Goal: Task Accomplishment & Management: Complete application form

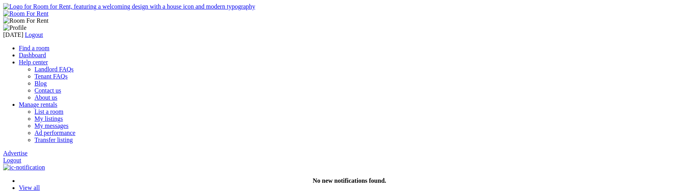
click at [49, 45] on link "Find a room" at bounding box center [34, 48] width 31 height 7
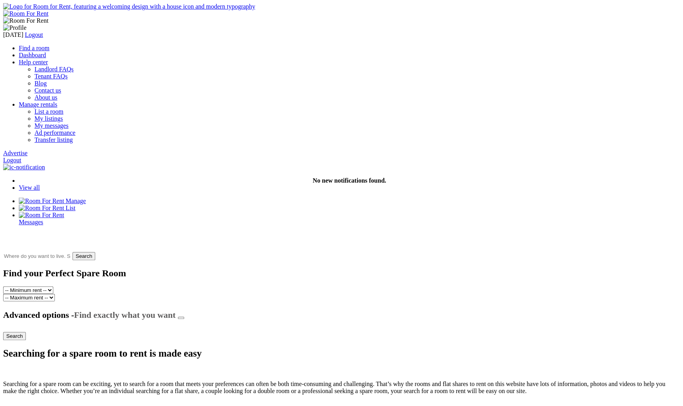
click at [184, 317] on button "button" at bounding box center [181, 318] width 6 height 2
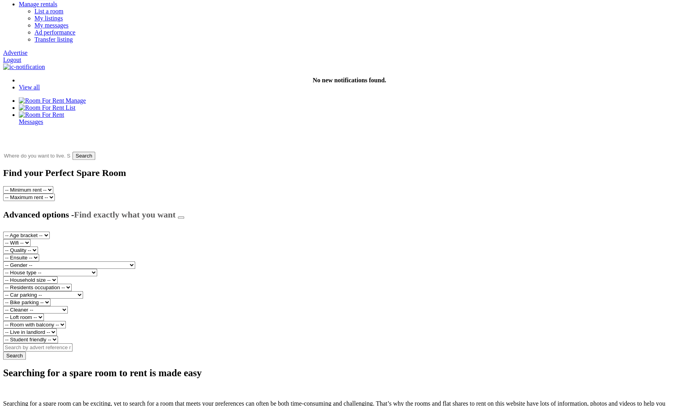
scroll to position [113, 0]
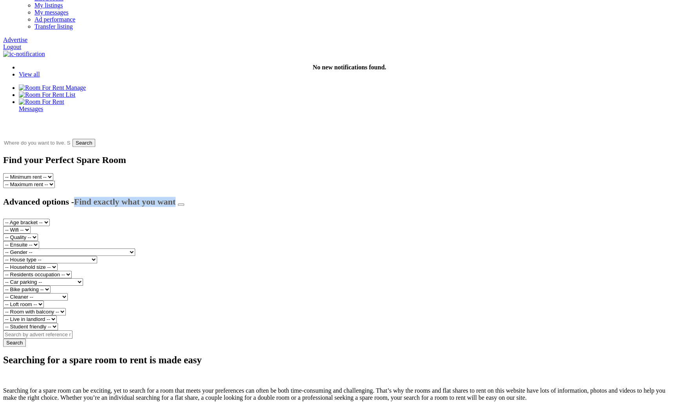
drag, startPoint x: 174, startPoint y: 161, endPoint x: 278, endPoint y: 160, distance: 103.8
click at [278, 197] on h3 "Advanced options - Find exactly what you want" at bounding box center [341, 202] width 677 height 10
copy span "Find exactly what you want"
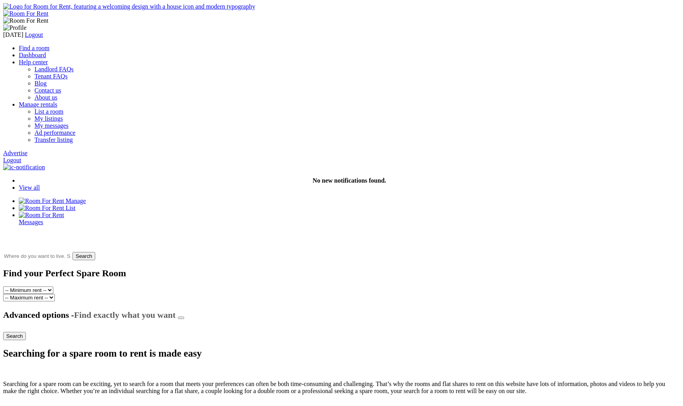
scroll to position [113, 0]
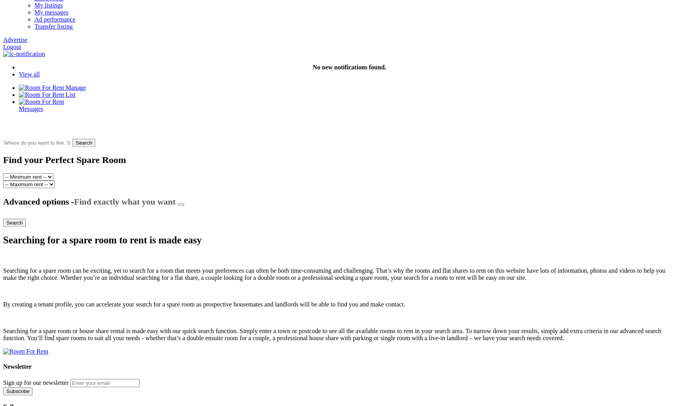
click at [184, 203] on button "button" at bounding box center [181, 204] width 6 height 2
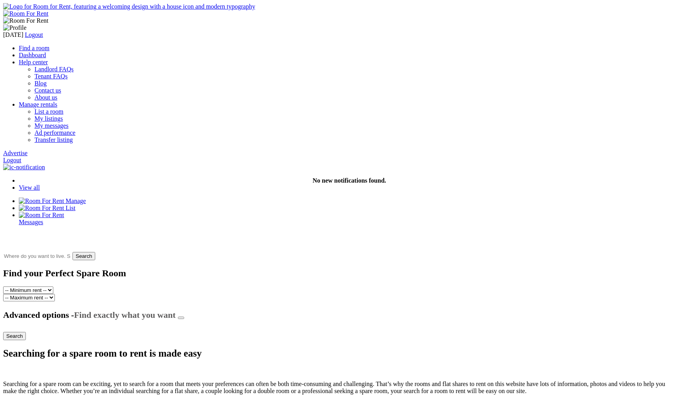
scroll to position [113, 0]
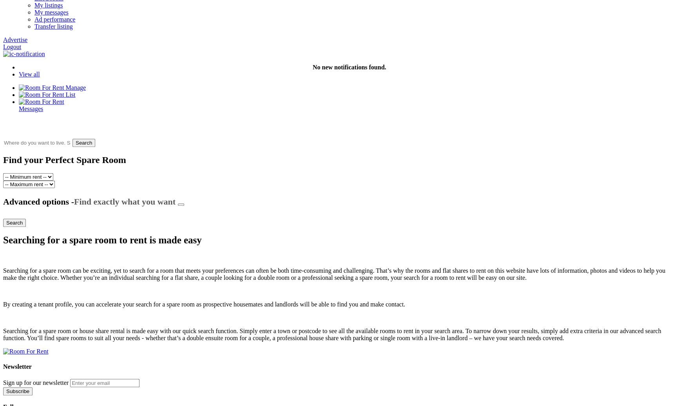
click at [184, 203] on button "button" at bounding box center [181, 204] width 6 height 2
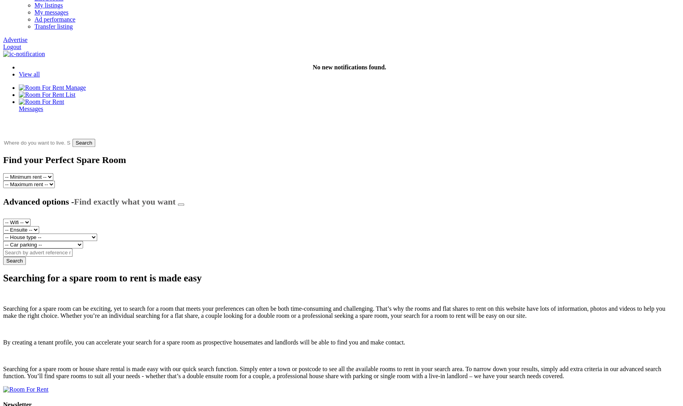
click at [72, 248] on input "text" at bounding box center [37, 252] width 69 height 8
click at [21, 43] on link "Logout" at bounding box center [12, 46] width 18 height 7
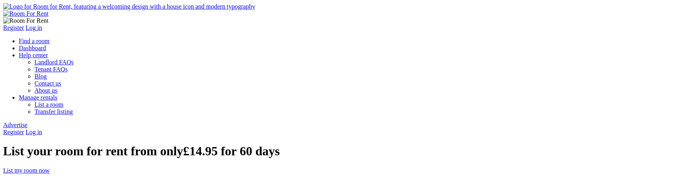
click at [42, 129] on link "Log in" at bounding box center [33, 132] width 16 height 7
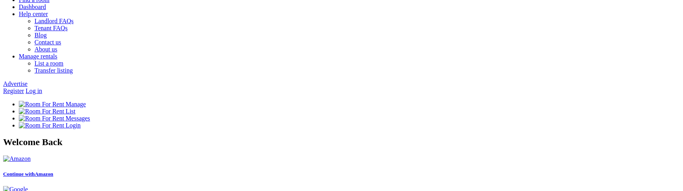
scroll to position [42, 0]
type input "[DATE][EMAIL_ADDRESS][DOMAIN_NAME]"
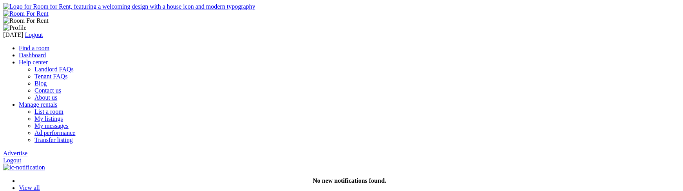
click at [27, 150] on link "Advertise" at bounding box center [15, 153] width 24 height 7
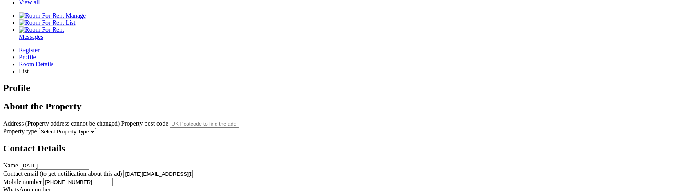
scroll to position [186, 0]
click at [193, 169] on input "kartik@yopmail.com" at bounding box center [157, 173] width 69 height 8
type input "kartik@yopmail.com"
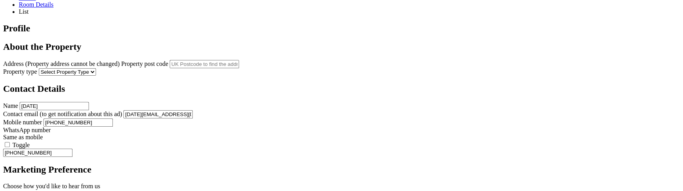
scroll to position [250, 0]
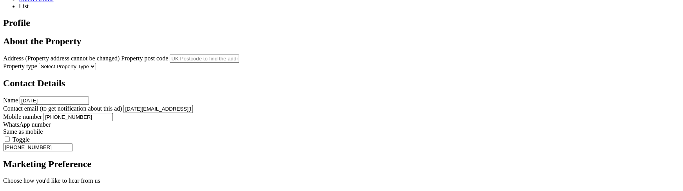
click at [113, 113] on input "+44123456789" at bounding box center [77, 117] width 69 height 8
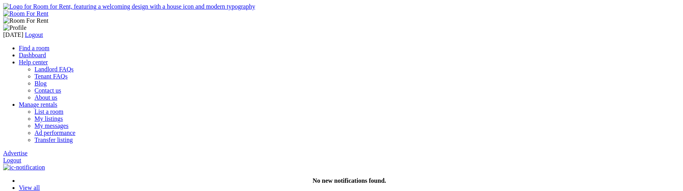
scroll to position [250, 0]
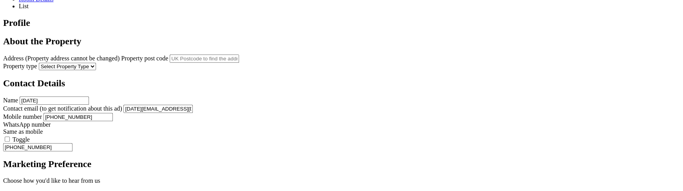
click at [113, 113] on input "+44123456789" at bounding box center [77, 117] width 69 height 8
click at [423, 107] on div "Profile About the Property Address (Property address cannot be changed) Propert…" at bounding box center [341, 128] width 677 height 221
click at [113, 113] on input "wefwerfwqef" at bounding box center [77, 117] width 69 height 8
type input "+44345234523"
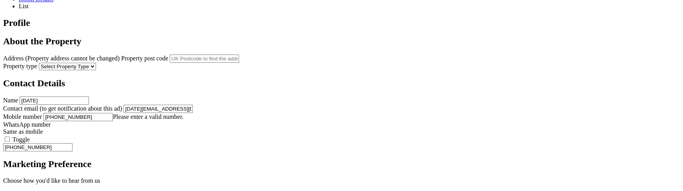
click at [431, 120] on div "Profile About the Property Address (Property address cannot be changed) Propert…" at bounding box center [341, 128] width 677 height 221
click at [30, 136] on label "Toggle" at bounding box center [21, 139] width 17 height 7
click at [10, 136] on input "Toggle" at bounding box center [7, 138] width 5 height 5
type input "+44345234523"
click at [476, 100] on div "Register Profile Room Details List Profile" at bounding box center [341, 110] width 677 height 257
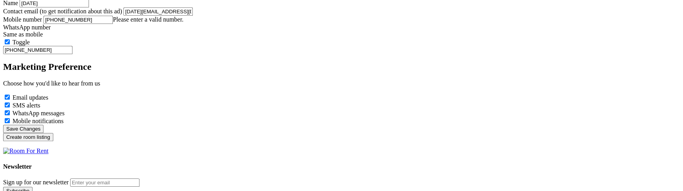
scroll to position [348, 0]
click at [53, 140] on input "Create room listing" at bounding box center [28, 136] width 50 height 8
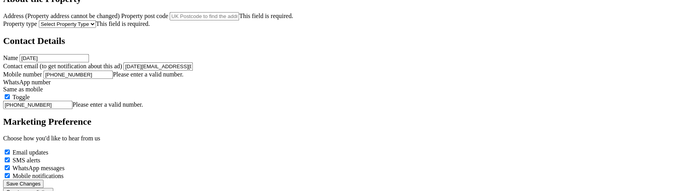
scroll to position [292, 0]
click at [113, 74] on input "+44345234523" at bounding box center [77, 75] width 69 height 8
type input "44345234523"
click at [72, 110] on input "+44345234523" at bounding box center [37, 105] width 69 height 8
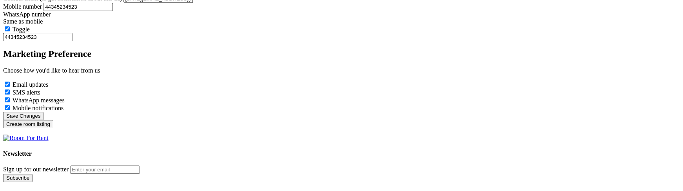
scroll to position [364, 0]
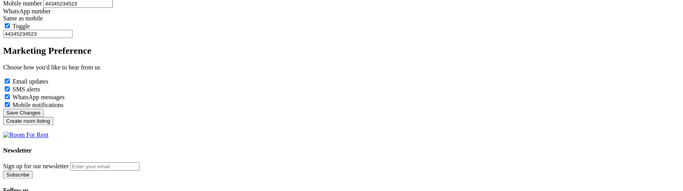
type input "44345234523"
click at [53, 125] on input "Create room listing" at bounding box center [28, 121] width 50 height 8
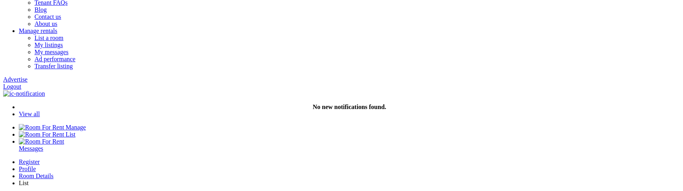
paste input "RG1 6JU"
type input "Boston Ave, Coley Park, Reading RG1 6JU, UK"
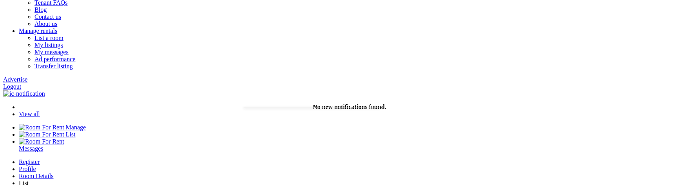
select select "Appartment"
click option "Appartment" at bounding box center [0, 0] width 0 height 0
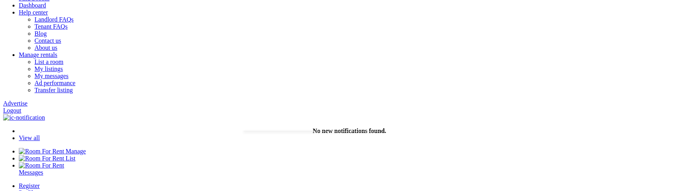
scroll to position [45, 0]
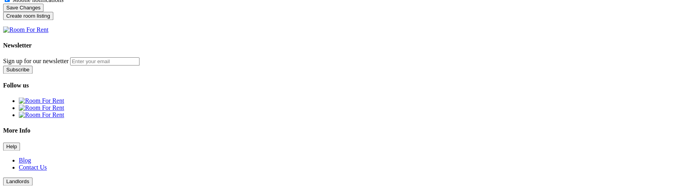
scroll to position [478, 0]
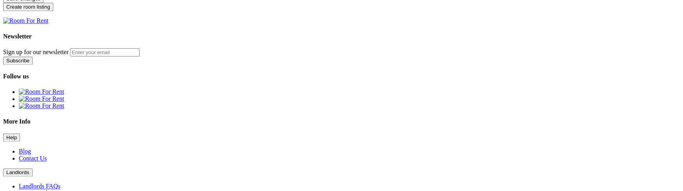
click at [53, 11] on input "Create room listing" at bounding box center [28, 7] width 50 height 8
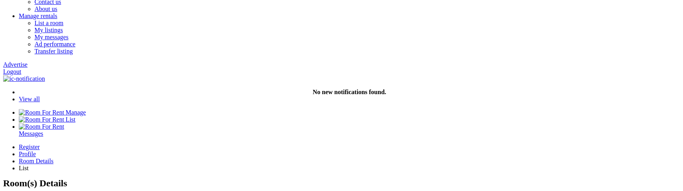
scroll to position [74, 0]
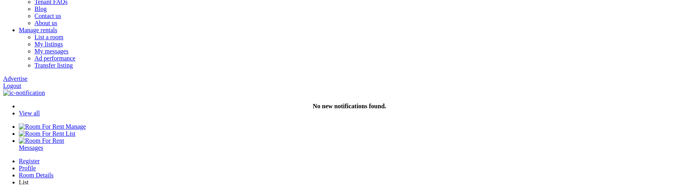
type input "C:\fakepath\Screenshot 2025-09-15 at 7.35.20 PM.png"
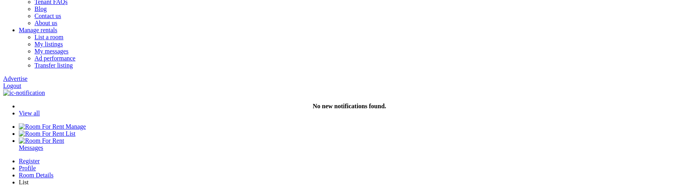
type input "C:\fakepath\Screenshot 2025-09-15 at 7.35.20 PM.png"
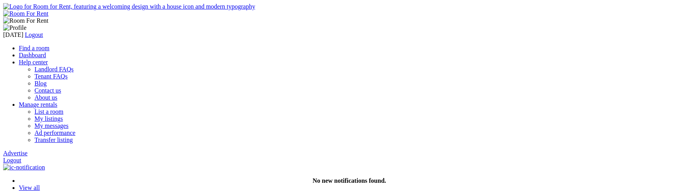
scroll to position [74, 0]
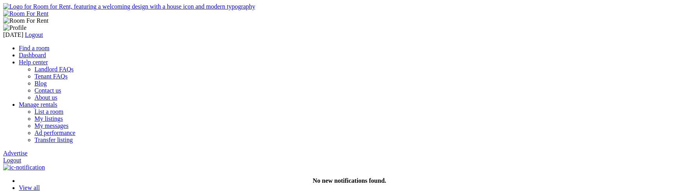
type input "C:\fakepath\Screenshot 2025-09-15 at 7.41.24 PM.png"
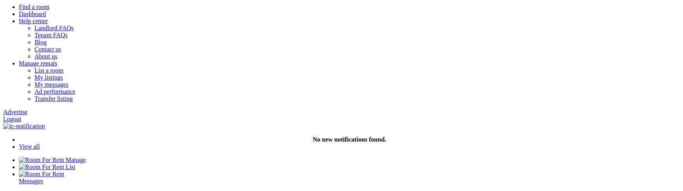
scroll to position [48, 0]
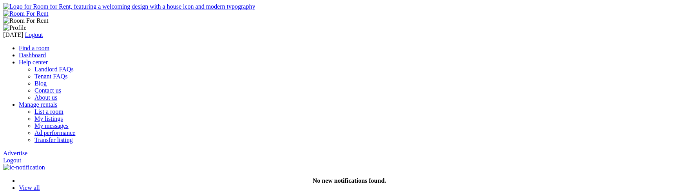
scroll to position [48, 0]
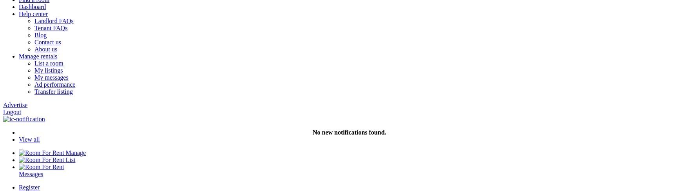
click at [38, 15] on header "kartik Logout Find a room Dashboard Help center Landlord FAQs Tenant FAQs Blog …" at bounding box center [341, 49] width 677 height 188
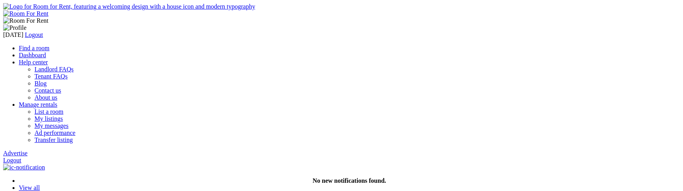
scroll to position [48, 0]
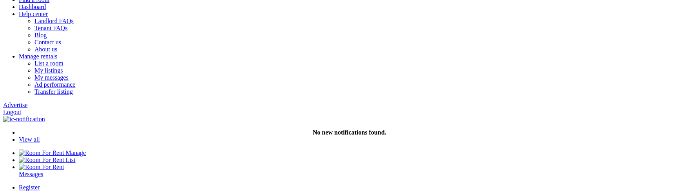
scroll to position [48, 0]
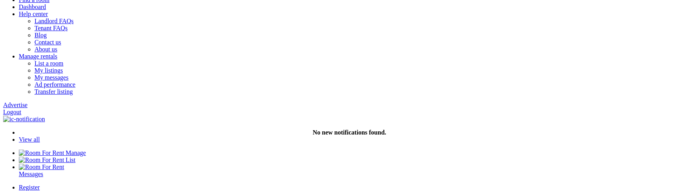
type input "C:\fakepath\Screenshot 2025-09-18 at 8.33.40 PM.png"
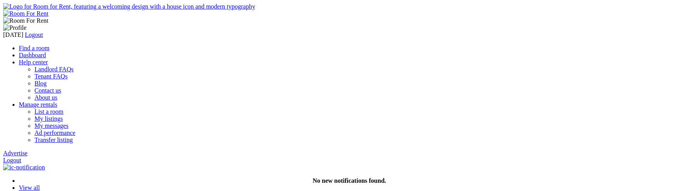
scroll to position [48, 0]
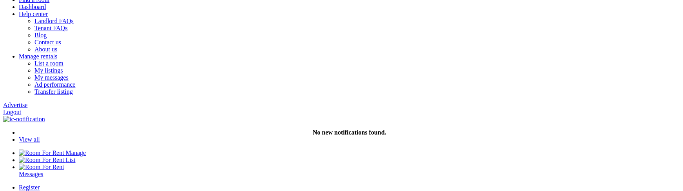
type input "C:\fakepath\Screenshot 2025-09-15 at 7.58.10 PM.png"
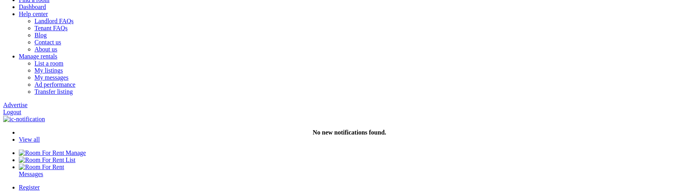
type input "C:\fakepath\Screenshot [DATE] 7.41.24 PM.png"
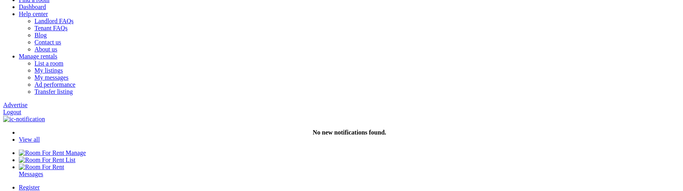
type input "C:\fakepath\Screenshot [DATE] 7.41.24 PM.png"
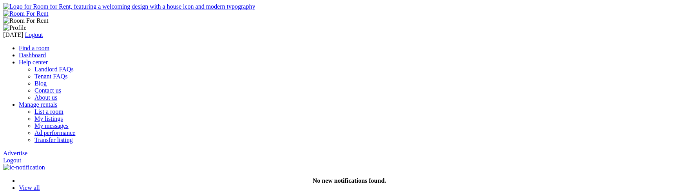
scroll to position [48, 0]
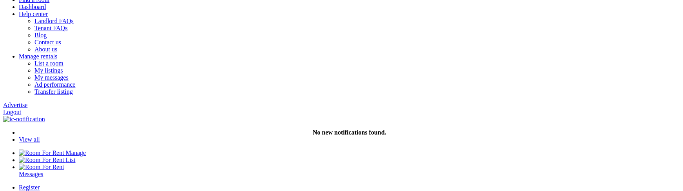
type input "C:\fakepath\Screenshot [DATE] 7.58.10 PM.png"
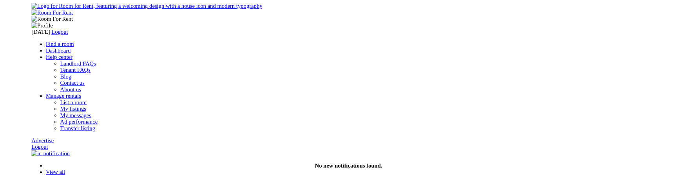
scroll to position [48, 0]
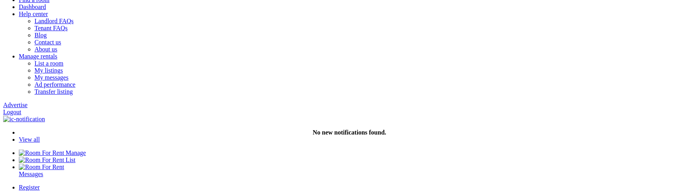
type input "C:\fakepath\Screenshot [DATE] 7.58.10 PM.png"
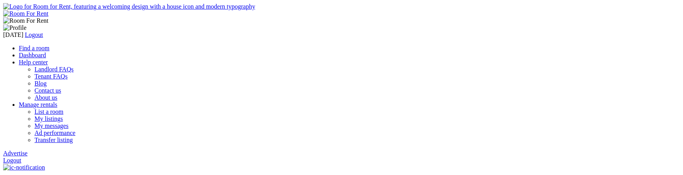
scroll to position [48, 0]
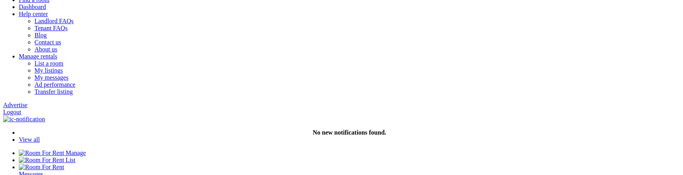
type input "C:\fakepath\Screenshot [DATE] 7.41.24 PM.png"
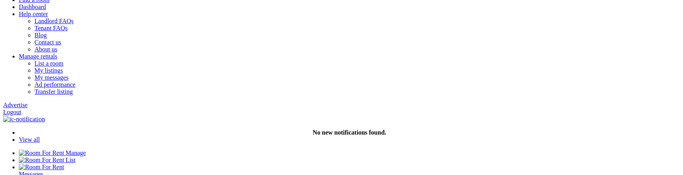
scroll to position [48, 0]
type input "C:\fakepath\Screenshot [DATE] 7.58.10 PM.png"
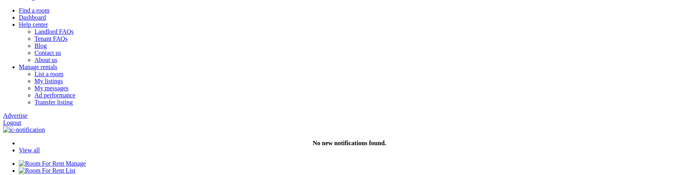
scroll to position [37, 0]
type input "C:\fakepath\Screenshot [DATE] 7.58.10 PM.png"
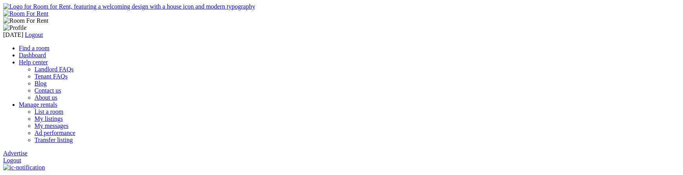
scroll to position [37, 0]
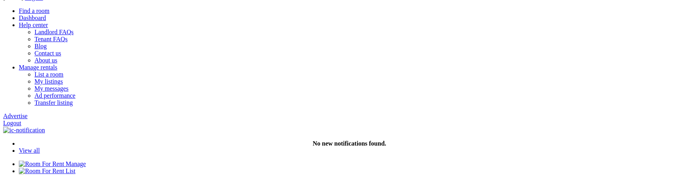
type input "C:\fakepath\Screenshot [DATE] 7.58.10 PM.png"
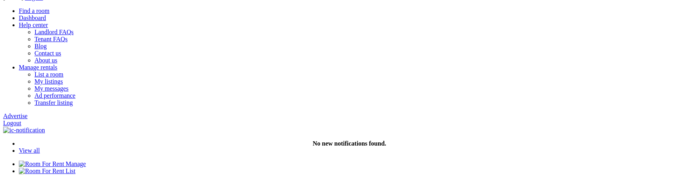
type input "C:\fakepath\Screenshot [DATE] 7.41.24 PM.png"
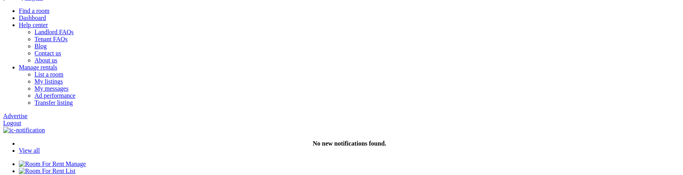
type input "C:\fakepath\Screenshot 2025-09-18 at 8.33.40 PM.png"
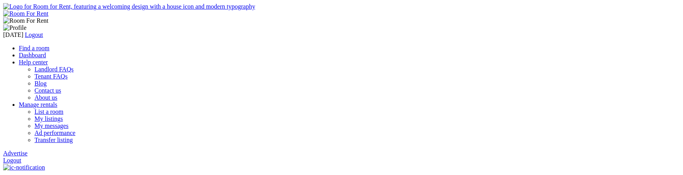
scroll to position [37, 0]
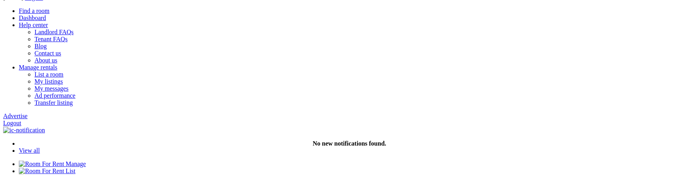
type input "C:\fakepath\Screenshot 2025-09-21 at 10.01.08 AM.png"
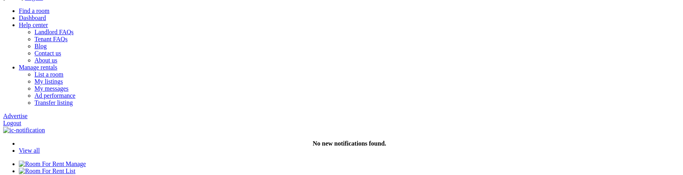
type input "C:\fakepath\Screenshot [DATE] 7.41.24 PM.png"
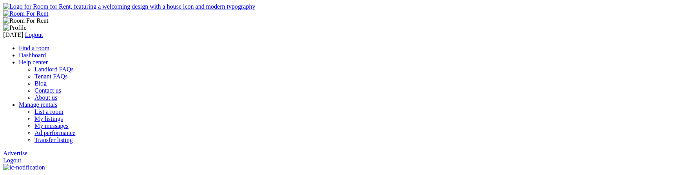
scroll to position [37, 0]
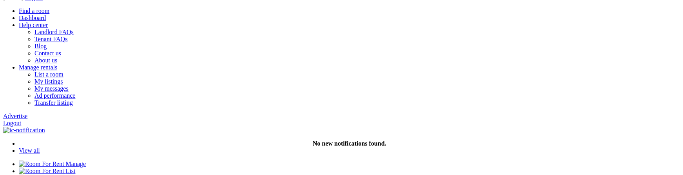
type input "C:\fakepath\Screenshot 2025-09-21 at 10.01.08 AM.png"
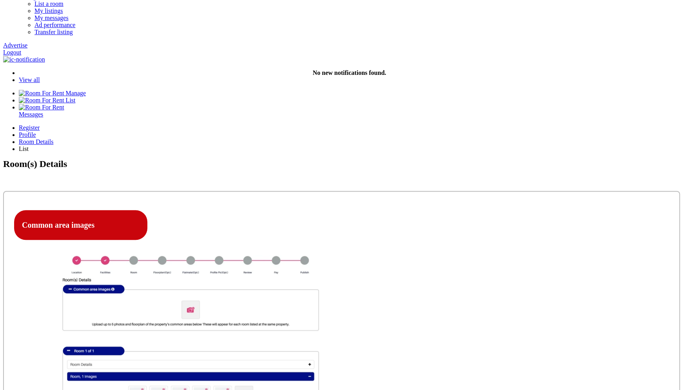
scroll to position [122, 0]
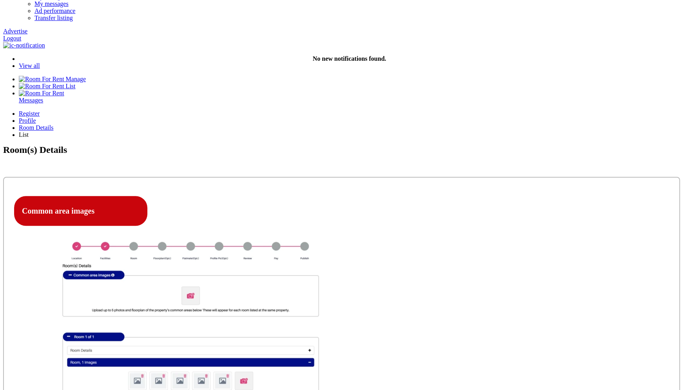
click option "Included" at bounding box center [0, 0] width 0 height 0
select select "Excluded"
click option "Excluded" at bounding box center [0, 0] width 0 height 0
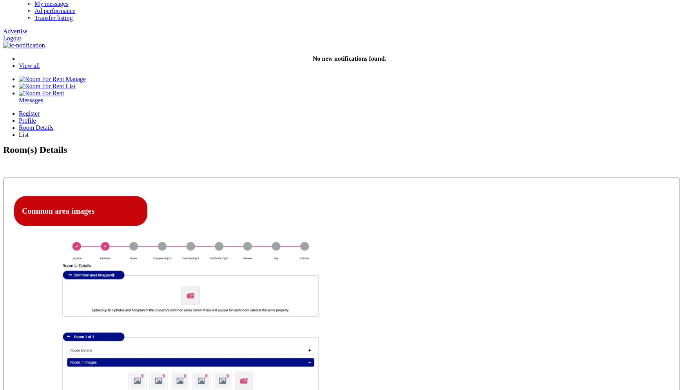
copy label "Bills"
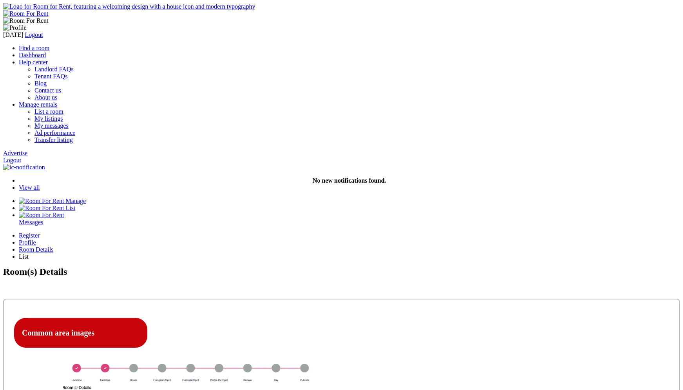
scroll to position [122, 0]
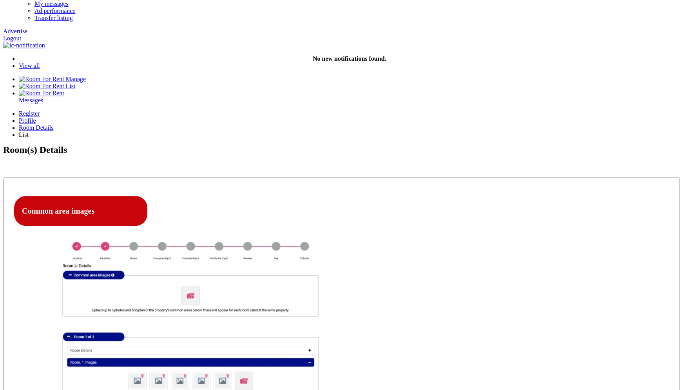
click option "Included" at bounding box center [0, 0] width 0 height 0
select select "Excluded"
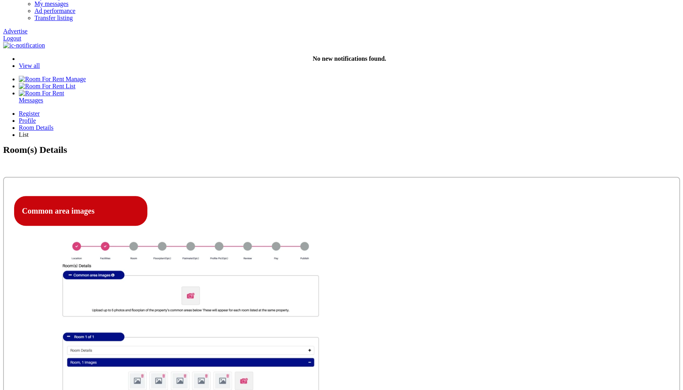
click option "Excluded" at bounding box center [0, 0] width 0 height 0
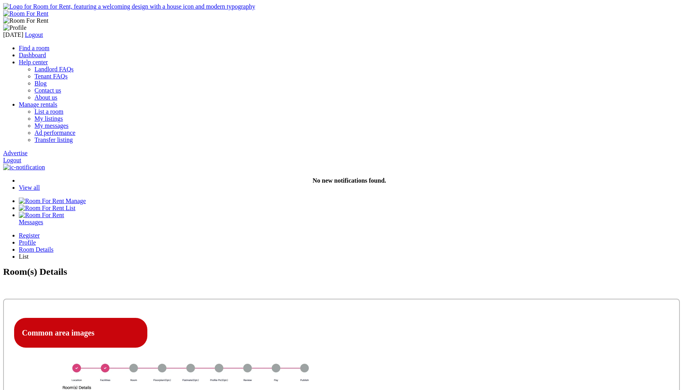
scroll to position [122, 0]
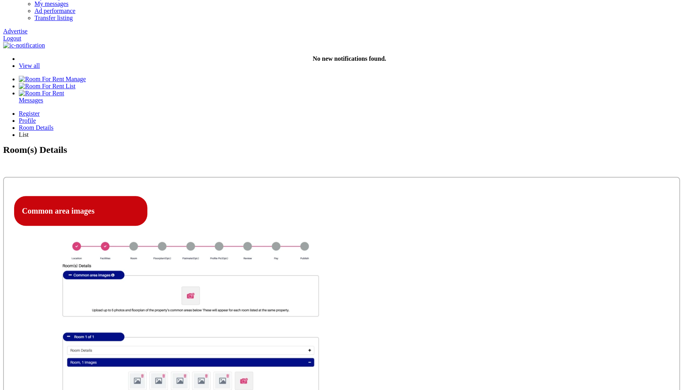
click option "Included" at bounding box center [0, 0] width 0 height 0
click option "Excluded" at bounding box center [0, 0] width 0 height 0
click option "Included" at bounding box center [0, 0] width 0 height 0
select select "Excluded"
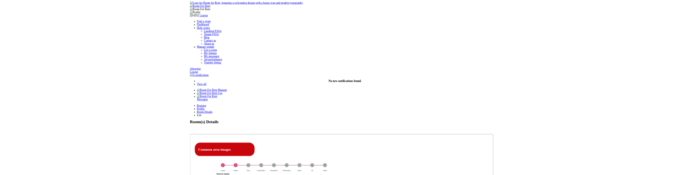
scroll to position [122, 0]
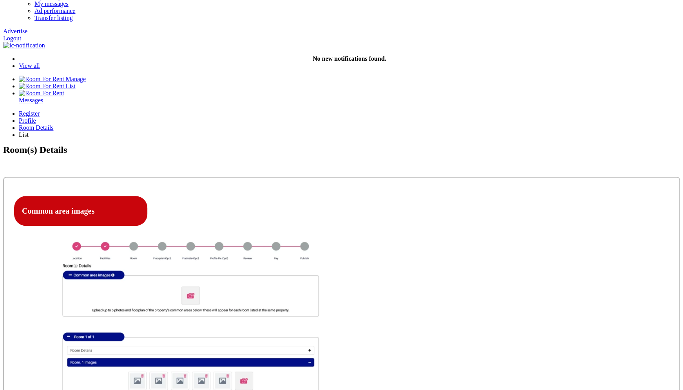
click option "Included" at bounding box center [0, 0] width 0 height 0
select select "Excluded"
click option "Excluded" at bounding box center [0, 0] width 0 height 0
select select "Yes"
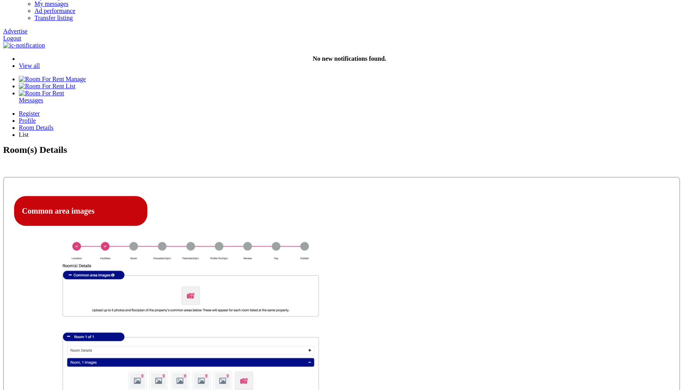
click option "Yes" at bounding box center [0, 0] width 0 height 0
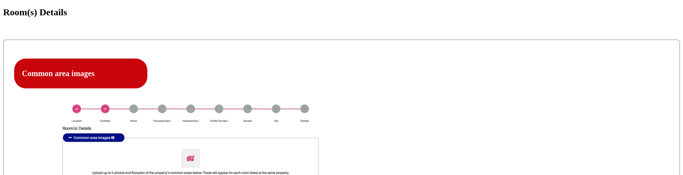
scroll to position [262, 0]
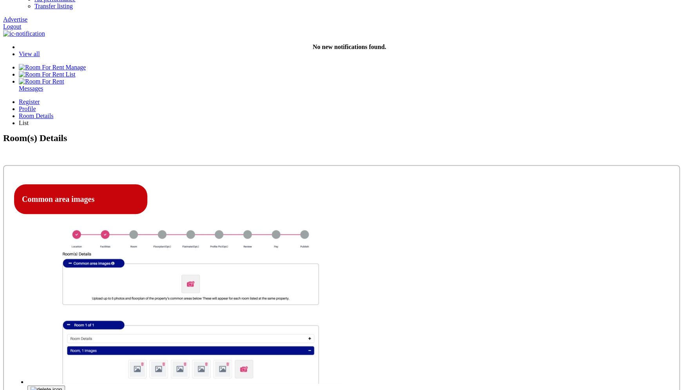
scroll to position [134, 0]
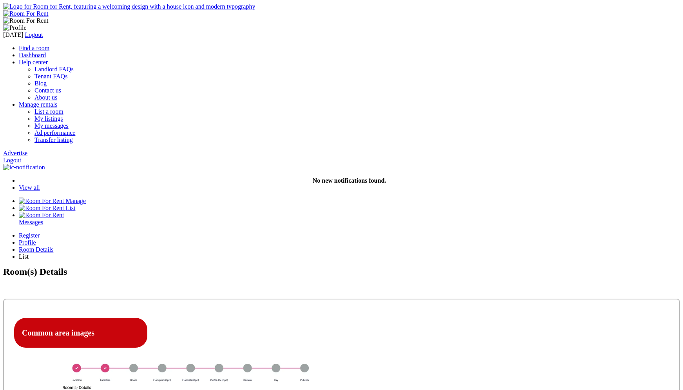
scroll to position [134, 0]
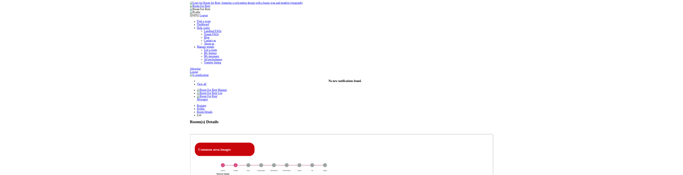
scroll to position [134, 0]
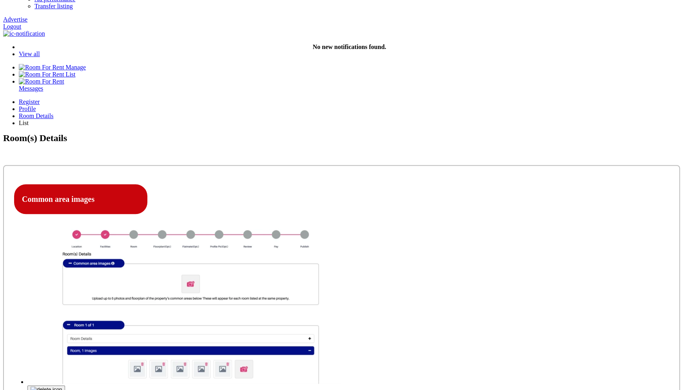
type input "-10"
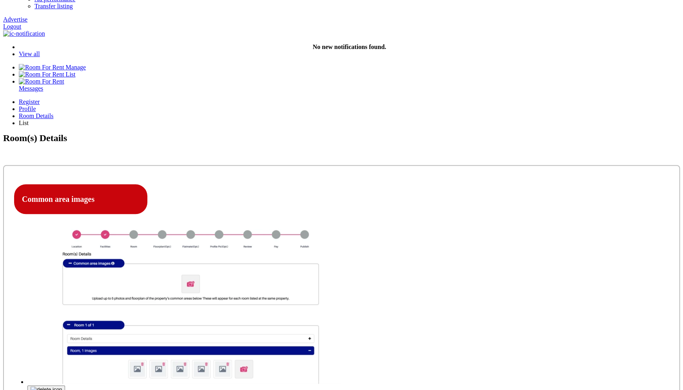
type input "-10"
click option "No" at bounding box center [0, 0] width 0 height 0
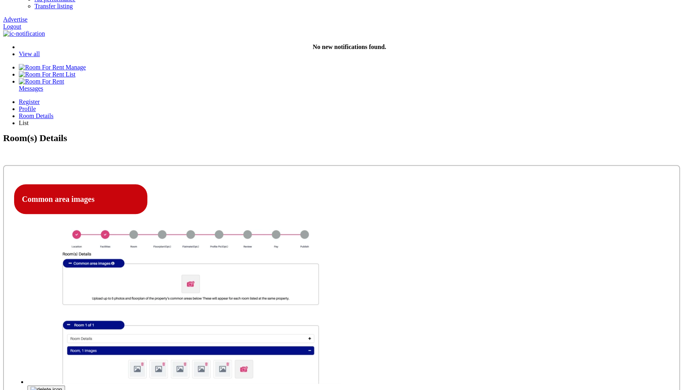
select select "Yes"
click option "Yes" at bounding box center [0, 0] width 0 height 0
type input "-10"
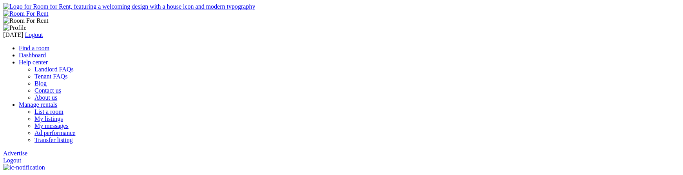
scroll to position [134, 0]
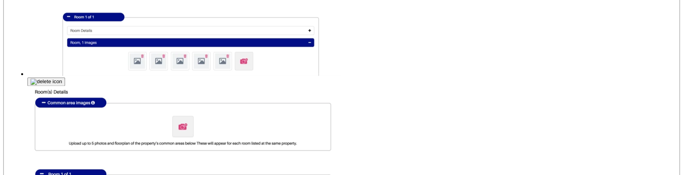
scroll to position [419, 0]
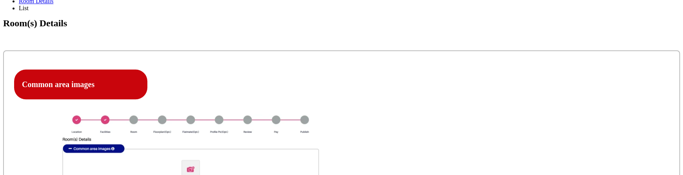
scroll to position [248, 0]
type input "C:\fakepath\Screenshot [DATE] 2.27.27 PM.png"
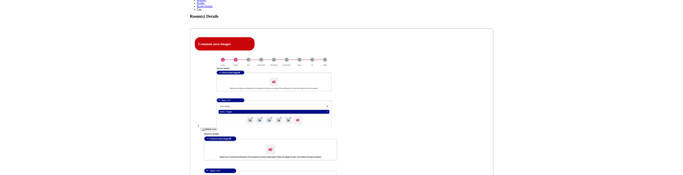
scroll to position [153, 0]
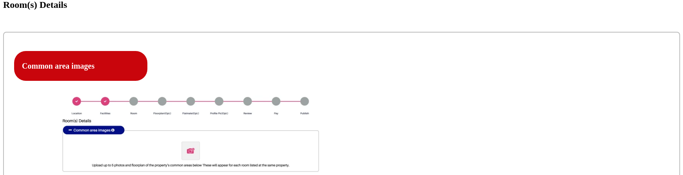
scroll to position [270, 0]
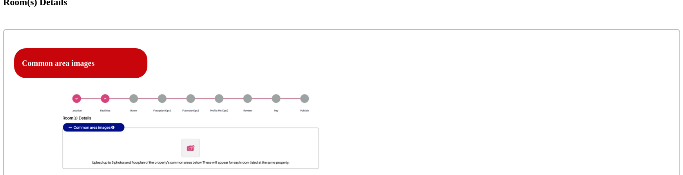
type input "C:\fakepath\Screenshot [DATE] 2.27.27 PM.png"
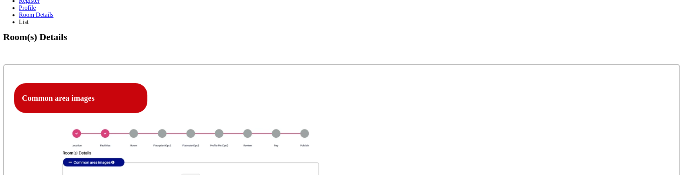
scroll to position [237, 0]
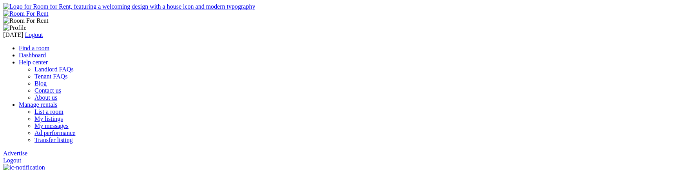
scroll to position [237, 0]
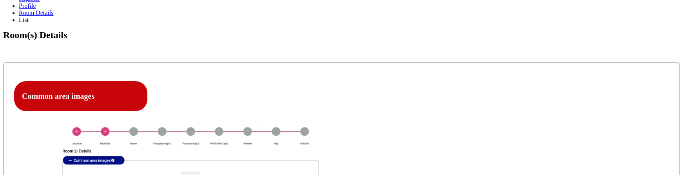
type input "C:\fakepath\Screenshot [DATE] 2.27.27 PM.png"
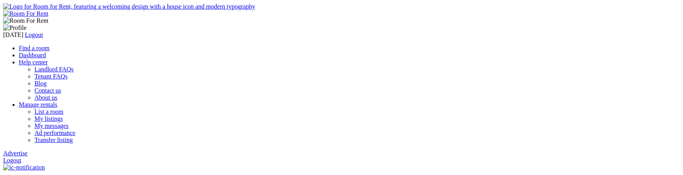
scroll to position [237, 0]
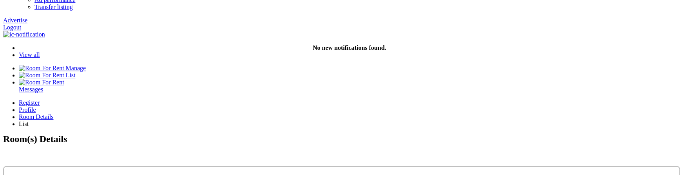
scroll to position [134, 0]
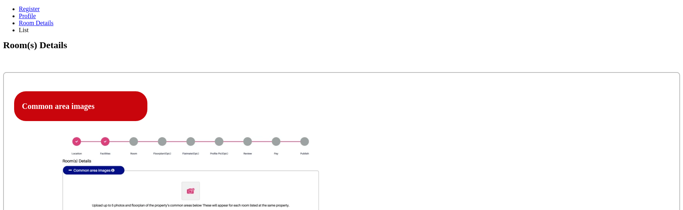
scroll to position [228, 0]
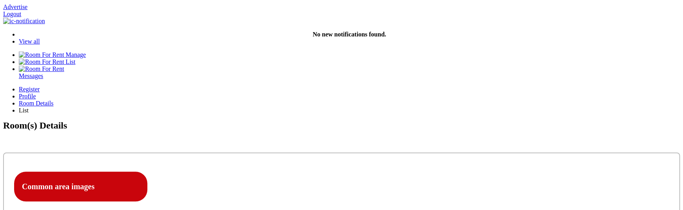
scroll to position [144, 0]
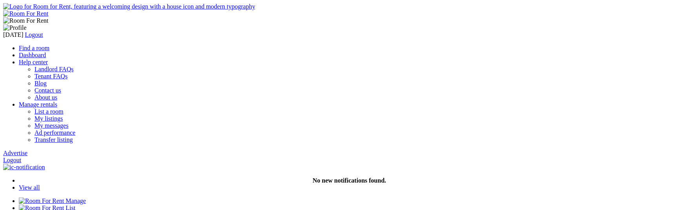
scroll to position [144, 0]
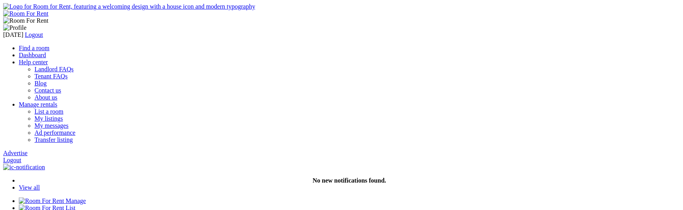
scroll to position [144, 0]
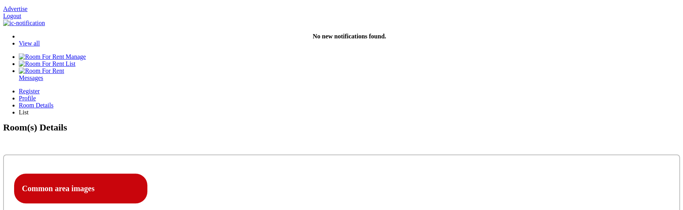
scroll to position [144, 0]
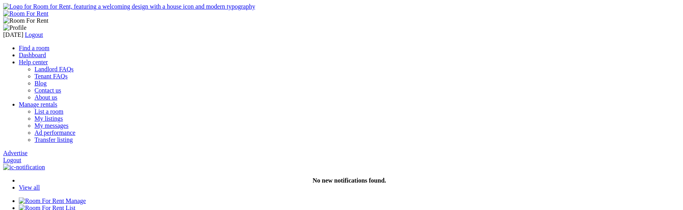
scroll to position [144, 0]
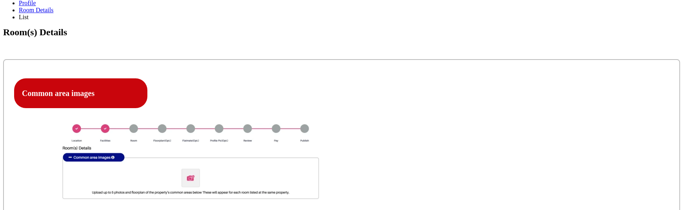
scroll to position [242, 0]
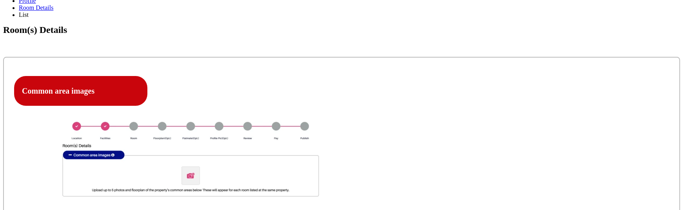
type input "C:\fakepath\Screenshot [DATE] 2.27.27 PM.png"
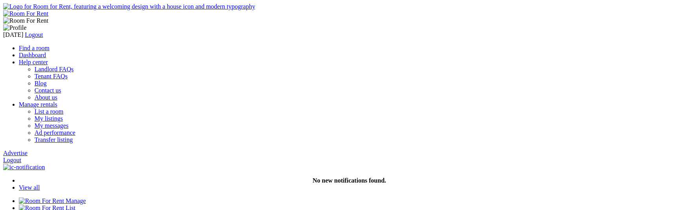
scroll to position [242, 0]
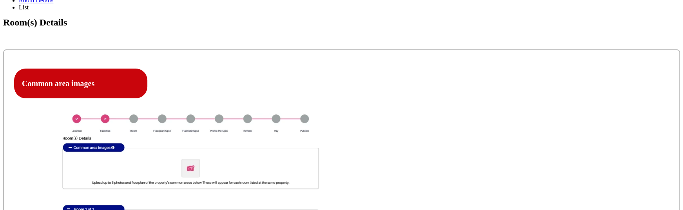
type input "C:\fakepath\Screenshot [DATE] 2.27.27 PM.png"
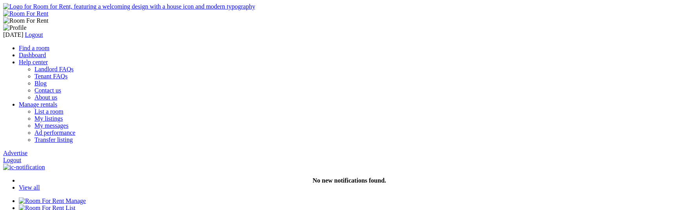
scroll to position [249, 0]
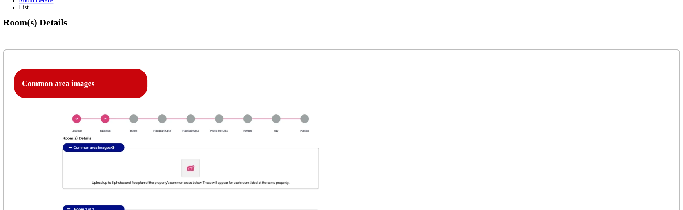
type input "C:\fakepath\Screenshot [DATE] 2.27.27 PM.png"
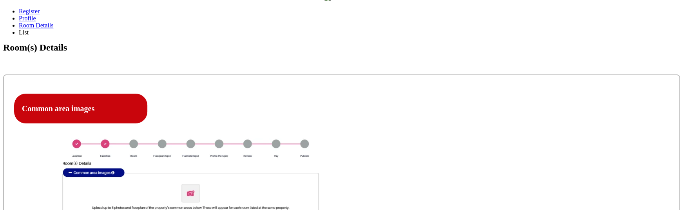
scroll to position [236, 0]
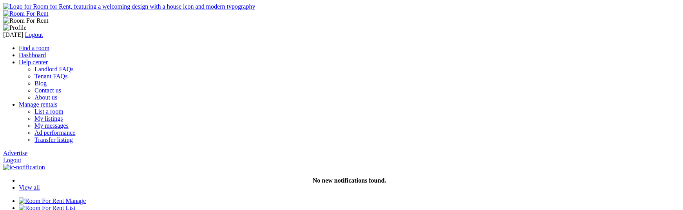
scroll to position [236, 0]
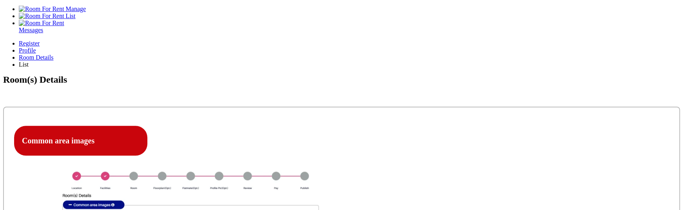
scroll to position [189, 0]
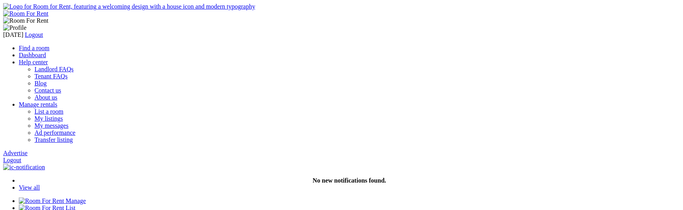
scroll to position [189, 0]
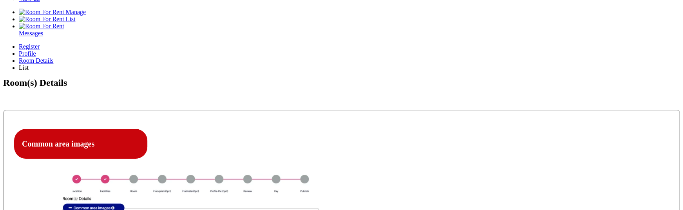
type input "C:\fakepath\Screenshot 2025-09-10 at 2.27.27 PM.png"
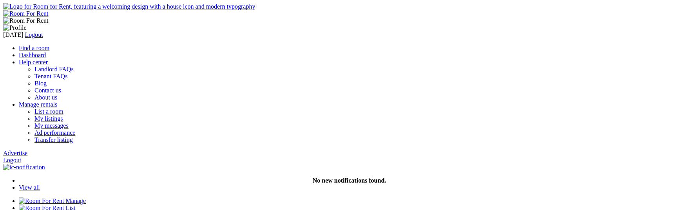
scroll to position [189, 0]
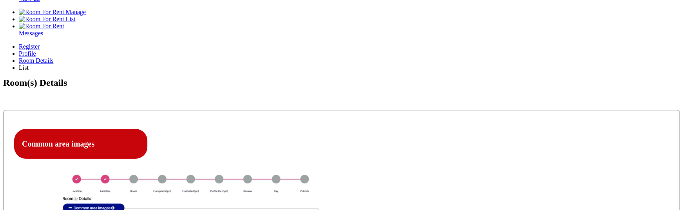
type input "C:\fakepath\Screenshot 2025-09-15 at 7.35.20 PM.png"
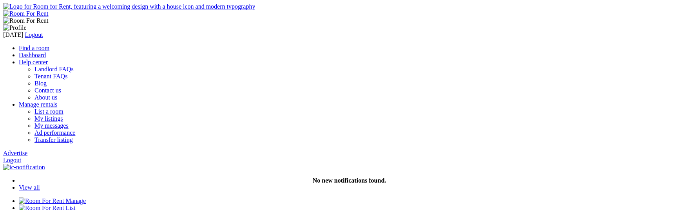
scroll to position [189, 0]
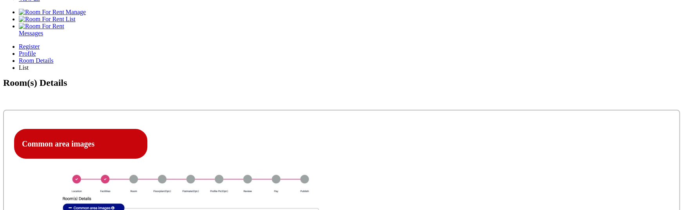
type input "C:\fakepath\Screenshot 2025-09-15 at 7.41.24 PM.png"
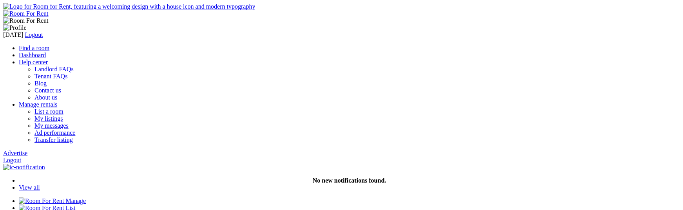
scroll to position [189, 0]
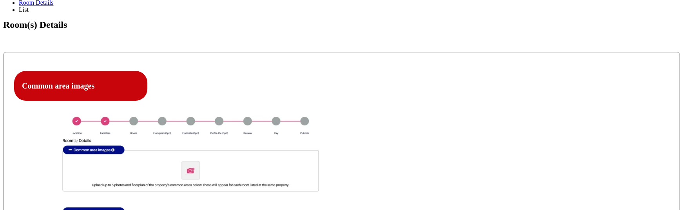
scroll to position [250, 0]
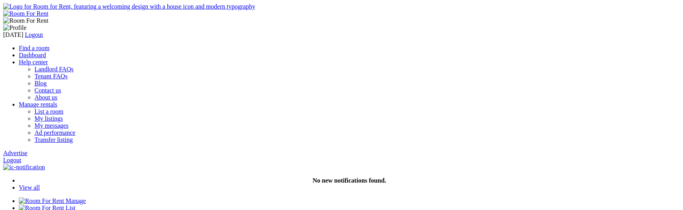
scroll to position [250, 0]
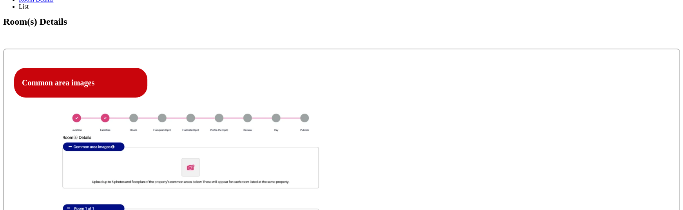
type input "C:\fakepath\Screenshot [DATE] 7.58.10 PM.png"
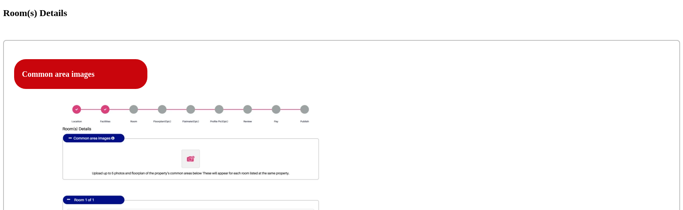
scroll to position [272, 0]
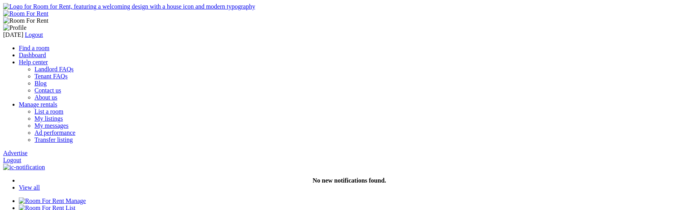
scroll to position [272, 0]
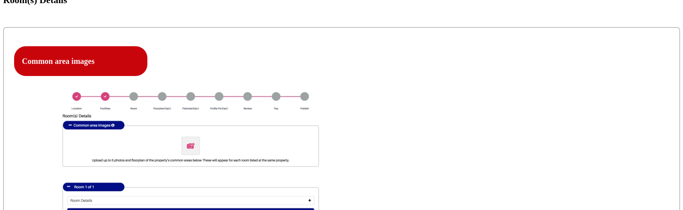
type input "C:\fakepath\Screenshot [DATE] 7.35.20 PM.png"
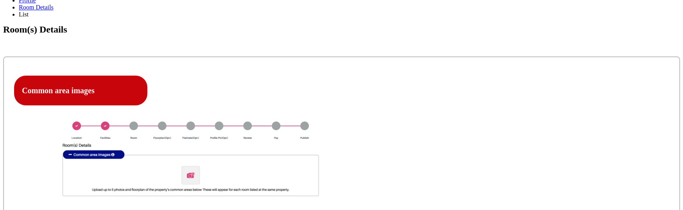
scroll to position [246, 0]
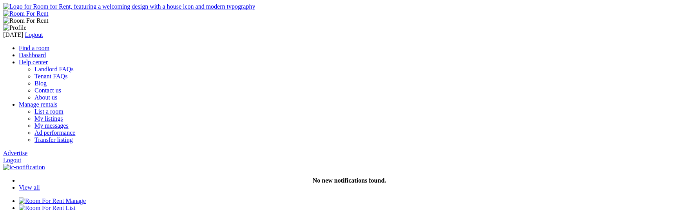
scroll to position [246, 0]
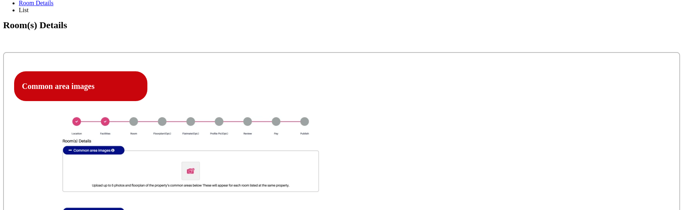
type input "C:\fakepath\Screenshot 2025-09-15 at 7.58.10 PM.png"
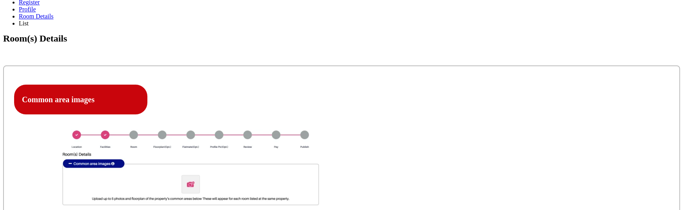
scroll to position [374, 0]
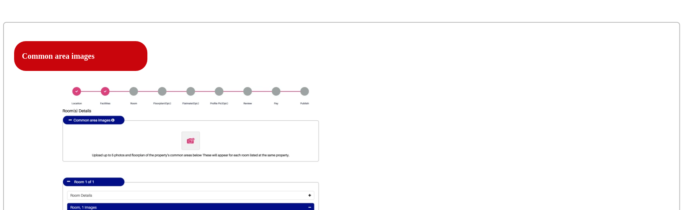
scroll to position [268, 0]
